Goal: Check status

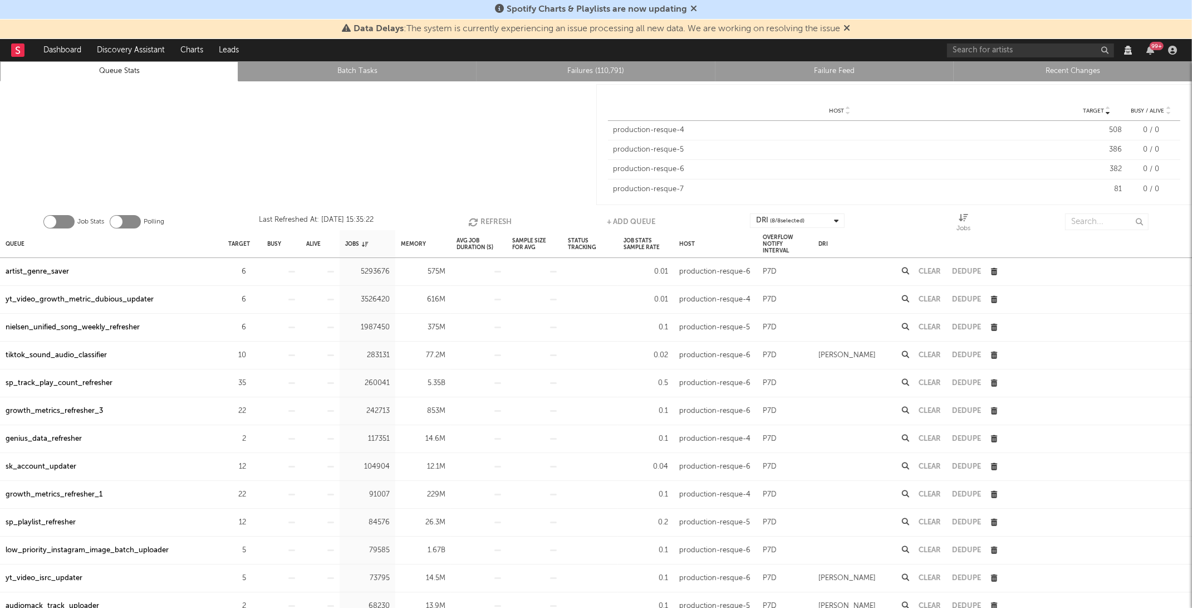
click at [487, 218] on button "Refresh" at bounding box center [490, 221] width 43 height 17
click at [472, 223] on icon "button" at bounding box center [476, 221] width 12 height 9
click at [486, 221] on button "Refresh" at bounding box center [490, 221] width 43 height 17
